Goal: Obtain resource: Download file/media

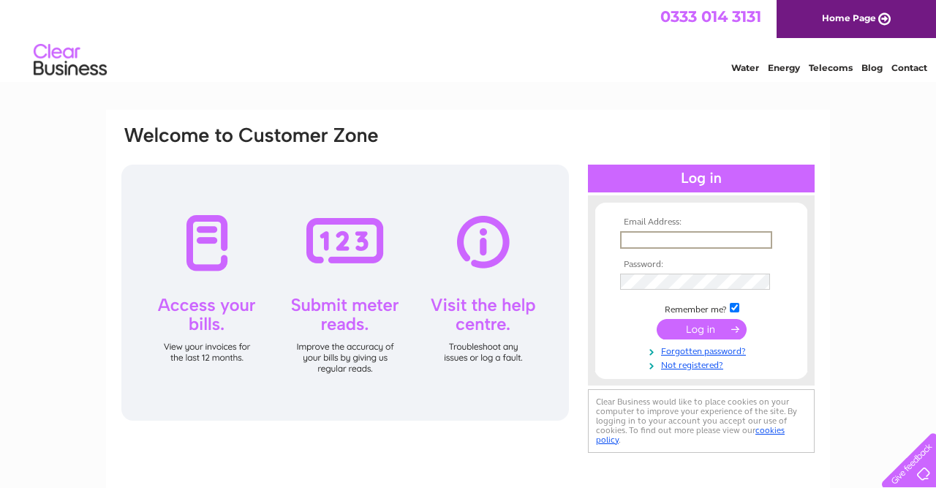
click at [699, 239] on input "text" at bounding box center [696, 240] width 152 height 18
type input "jonathan@hart.demon.co.uk"
click at [703, 331] on input "submit" at bounding box center [702, 330] width 90 height 20
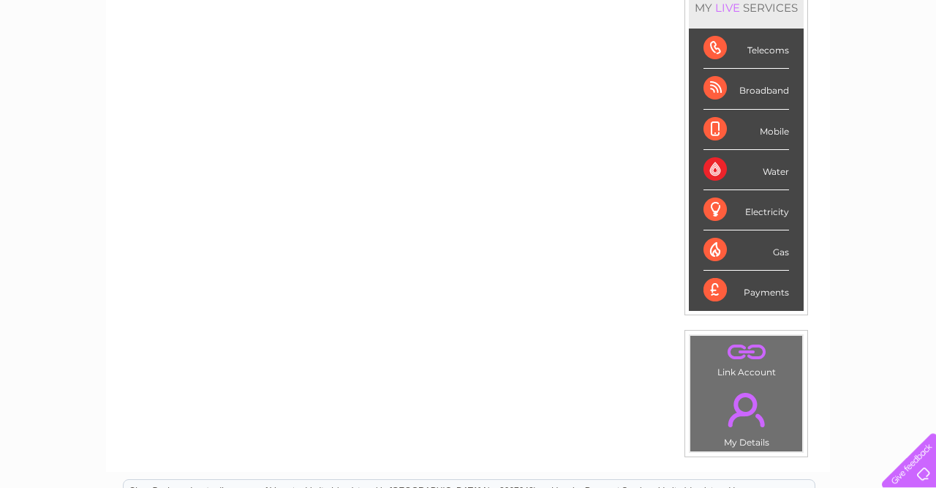
scroll to position [146, 0]
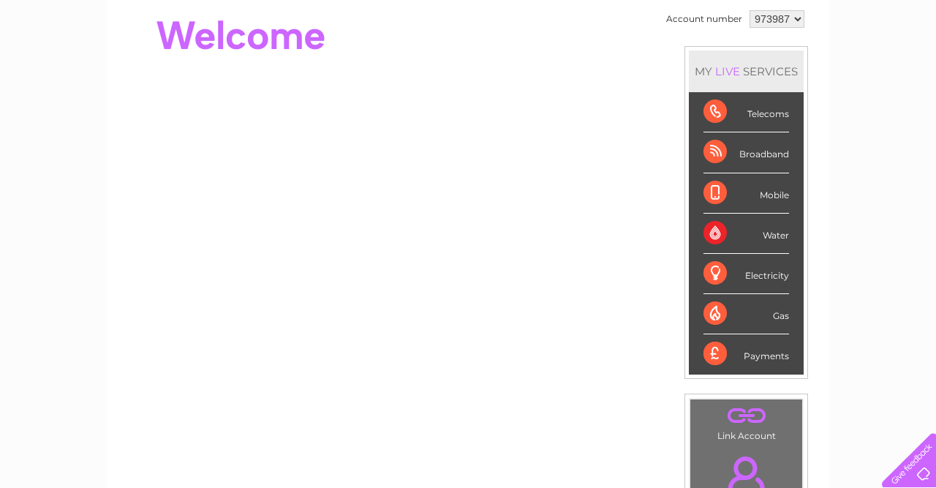
click at [726, 232] on div "Water" at bounding box center [747, 234] width 86 height 40
click at [767, 228] on div "Water" at bounding box center [747, 234] width 86 height 40
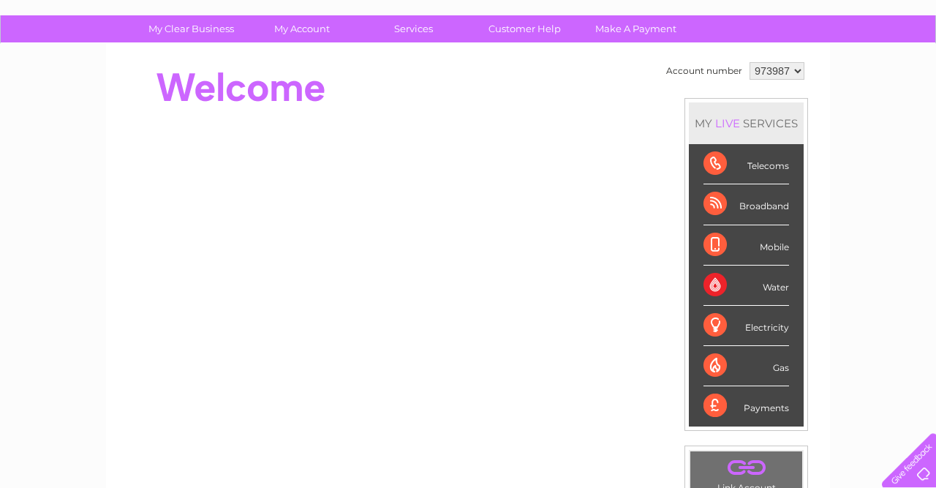
scroll to position [0, 0]
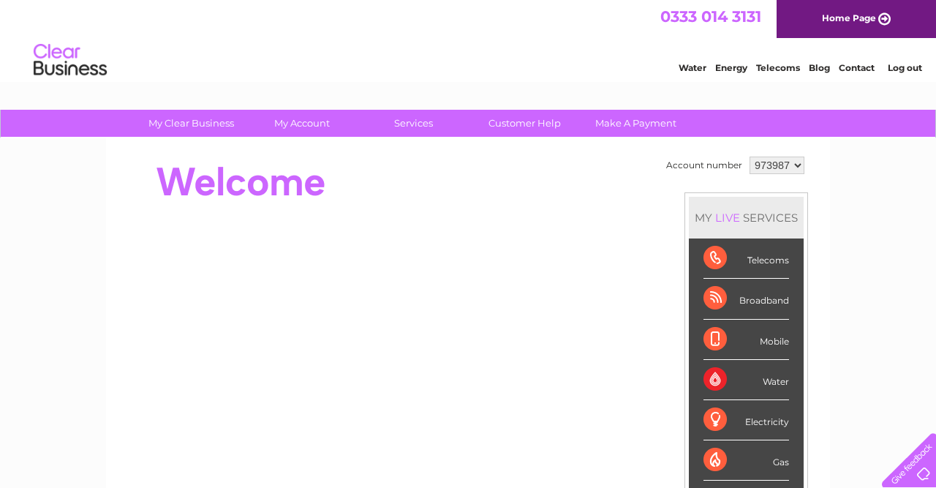
click at [769, 380] on div "Water" at bounding box center [747, 380] width 86 height 40
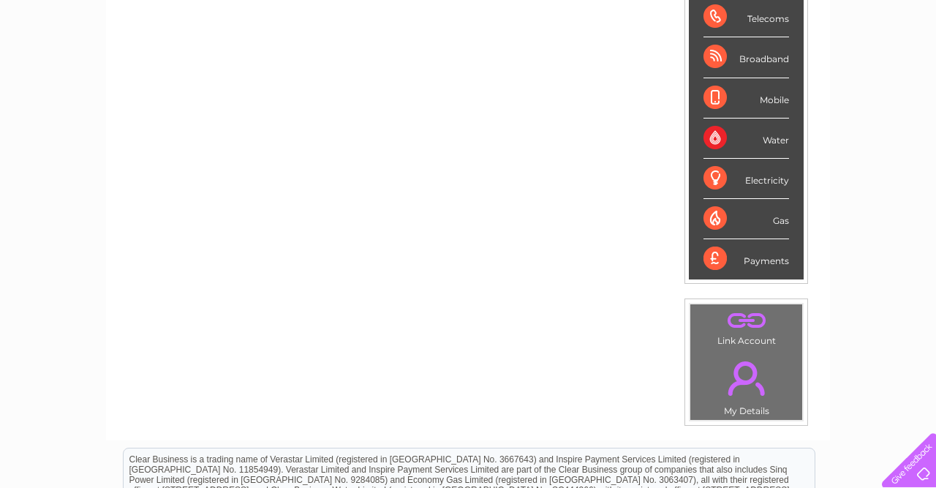
scroll to position [304, 0]
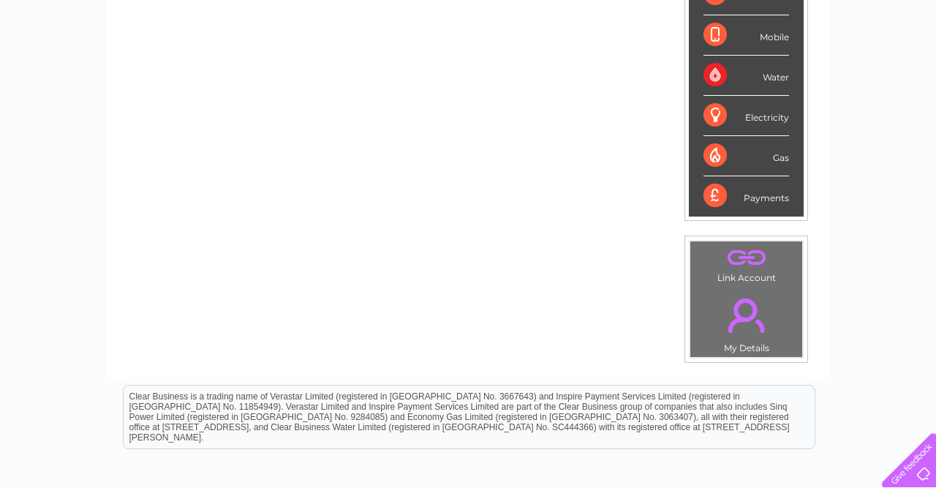
click at [748, 195] on div "Payments" at bounding box center [747, 196] width 86 height 40
click at [712, 195] on div "Payments" at bounding box center [747, 196] width 86 height 40
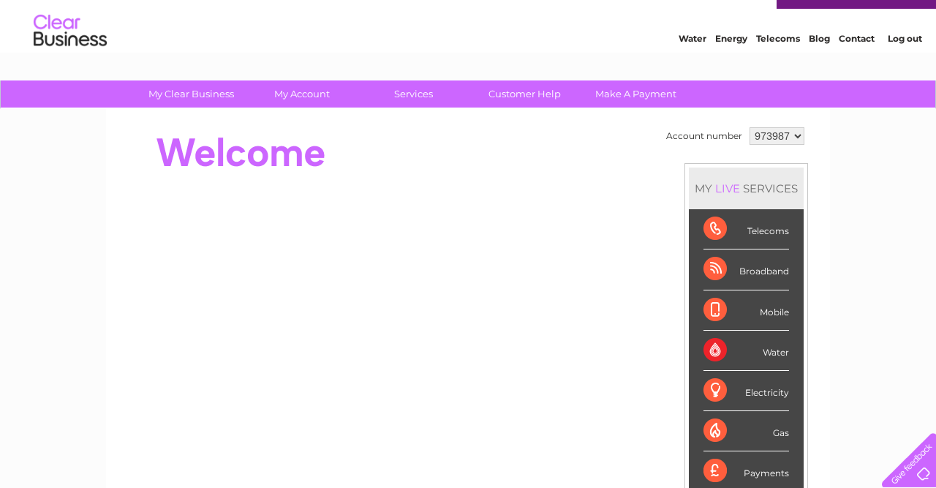
scroll to position [0, 0]
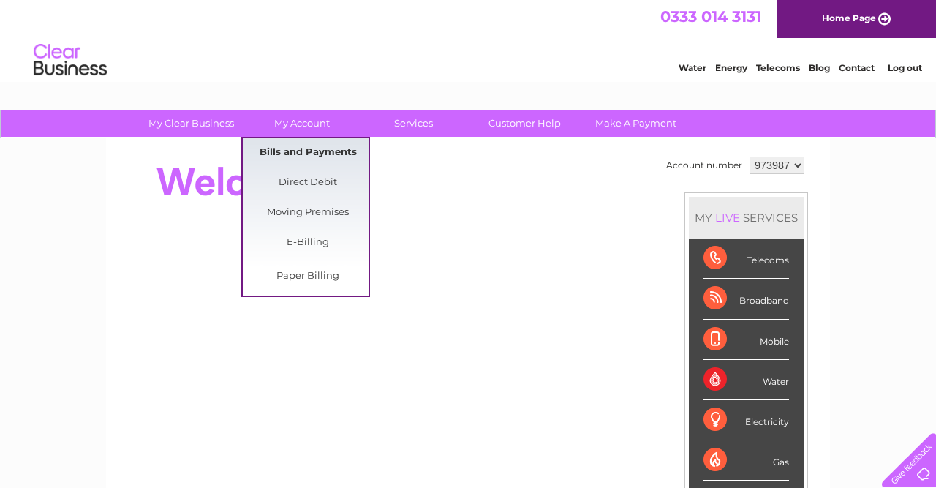
click at [295, 153] on link "Bills and Payments" at bounding box center [308, 152] width 121 height 29
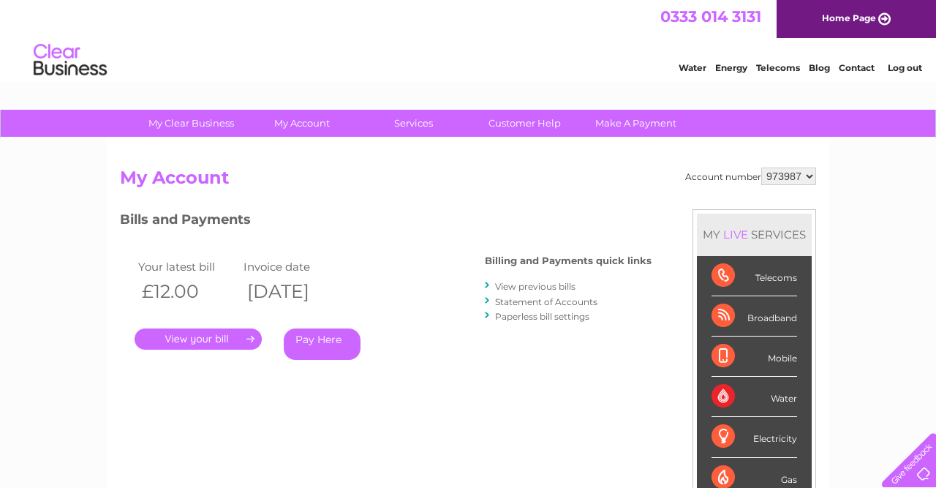
click at [549, 287] on link "View previous bills" at bounding box center [535, 286] width 80 height 11
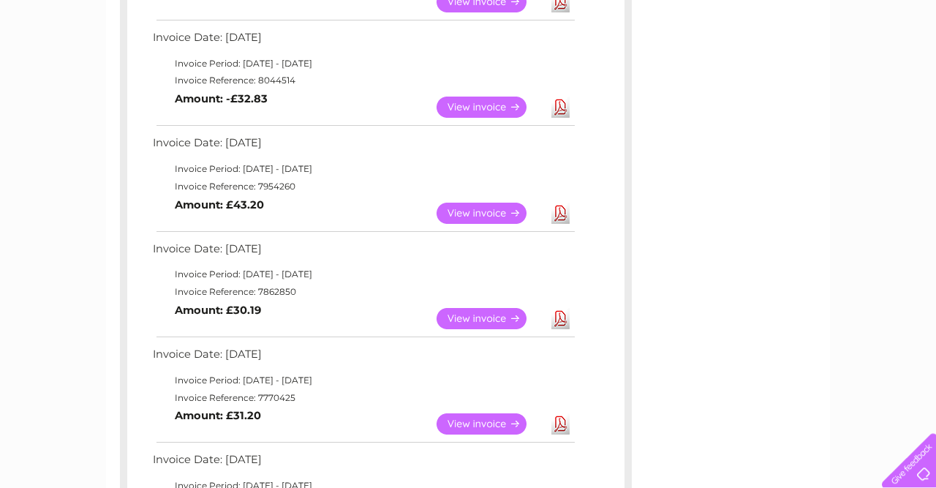
scroll to position [380, 0]
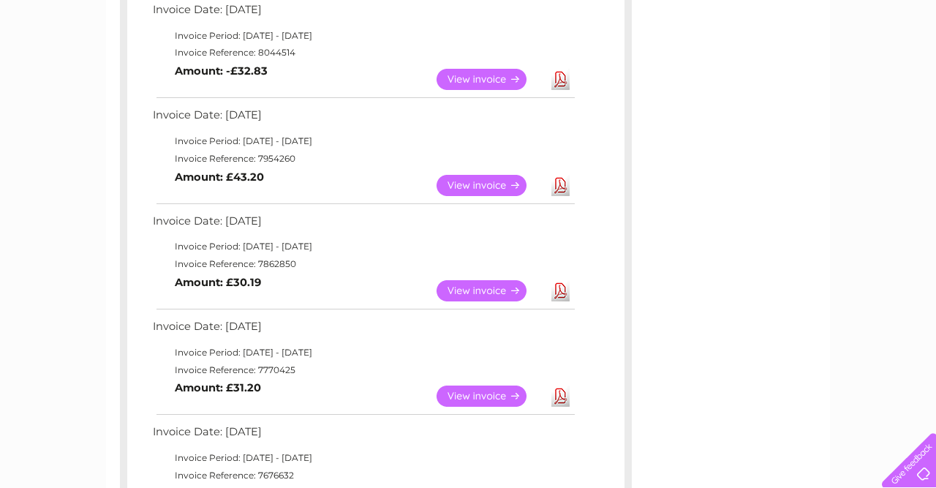
click at [489, 391] on link "View" at bounding box center [491, 396] width 108 height 21
click at [566, 293] on link "Download" at bounding box center [561, 290] width 18 height 21
click at [564, 188] on link "Download" at bounding box center [561, 185] width 18 height 21
click at [558, 181] on link "Download" at bounding box center [561, 185] width 18 height 21
click at [557, 79] on link "Download" at bounding box center [561, 79] width 18 height 21
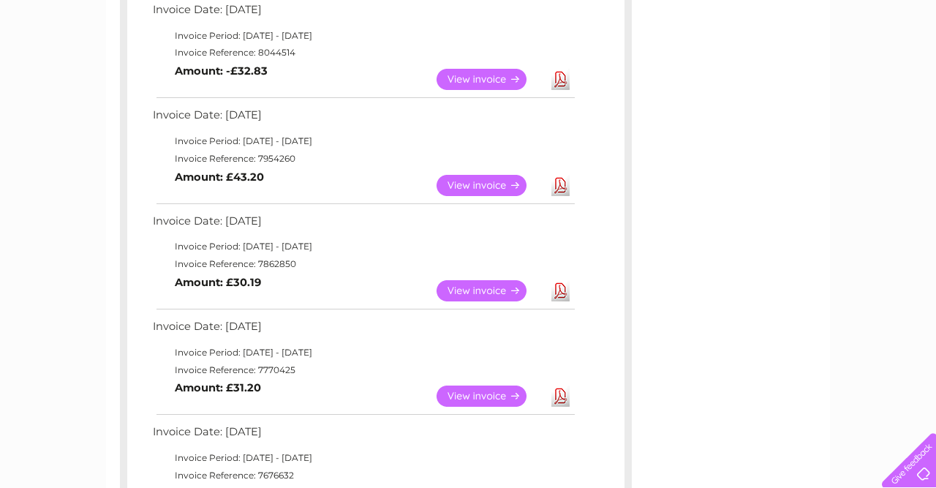
click at [557, 77] on link "Download" at bounding box center [561, 79] width 18 height 21
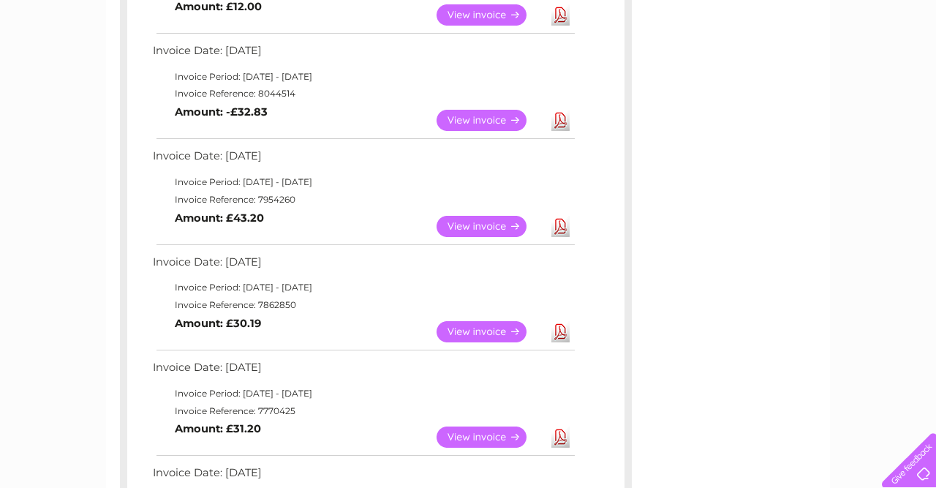
scroll to position [304, 0]
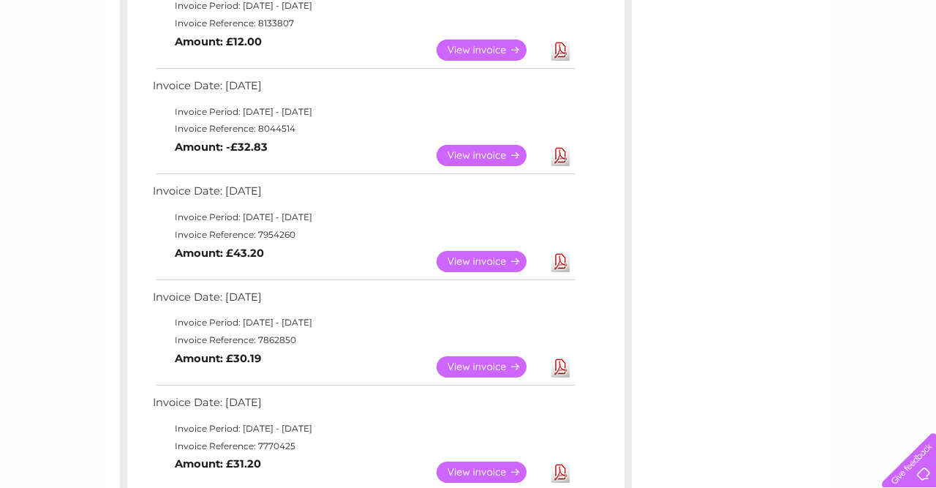
click at [560, 50] on link "Download" at bounding box center [561, 50] width 18 height 21
click at [473, 44] on link "View" at bounding box center [491, 50] width 108 height 21
click at [487, 150] on link "View" at bounding box center [491, 155] width 108 height 21
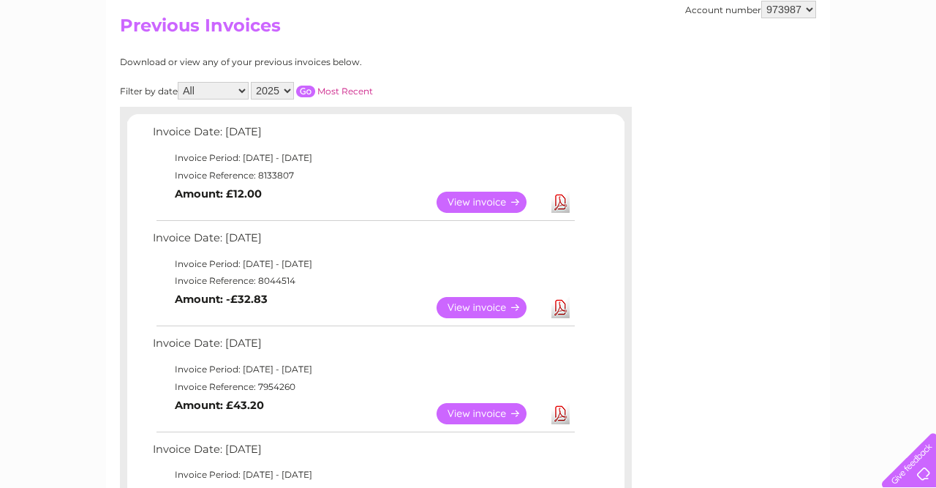
click at [456, 410] on link "View" at bounding box center [491, 413] width 108 height 21
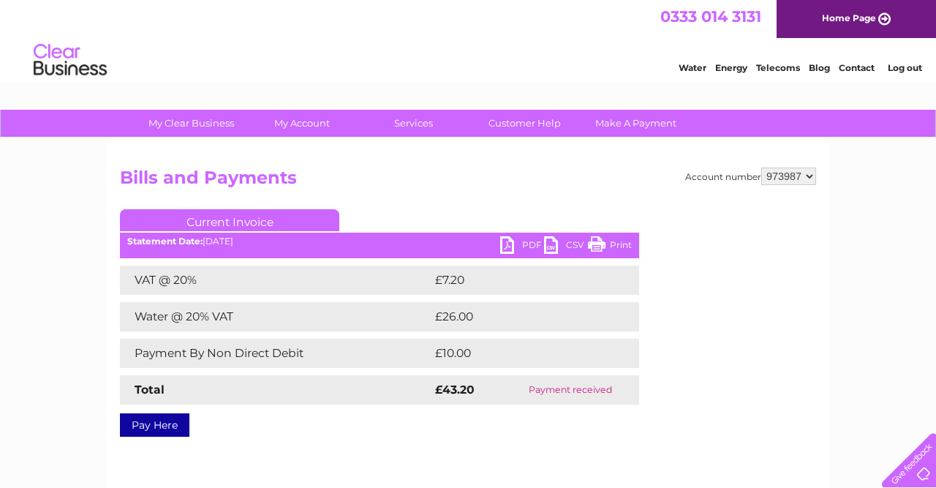
scroll to position [76, 0]
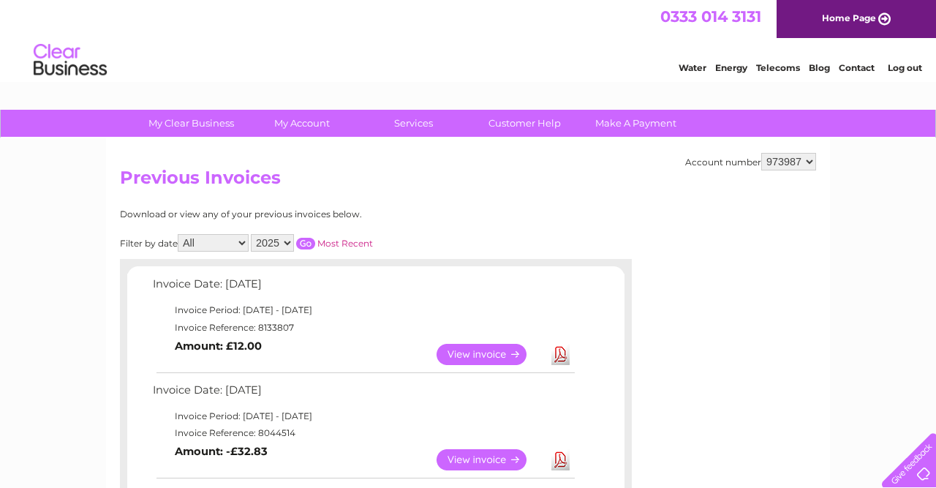
click at [899, 71] on link "Log out" at bounding box center [905, 67] width 34 height 11
